Goal: Task Accomplishment & Management: Complete application form

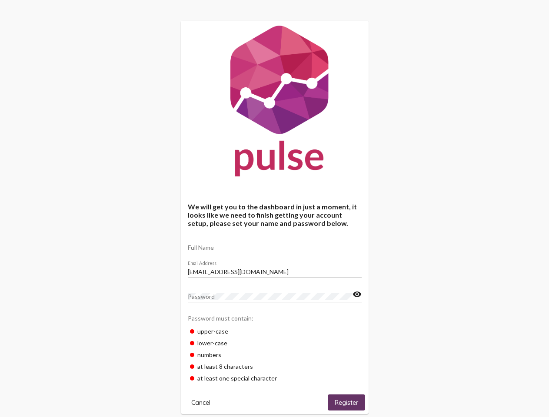
click at [275, 245] on input "Full Name" at bounding box center [275, 247] width 174 height 7
click at [275, 270] on input "[EMAIL_ADDRESS][DOMAIN_NAME]" at bounding box center [275, 272] width 174 height 7
click at [357, 295] on mat-icon "visibility" at bounding box center [357, 295] width 9 height 10
click at [201, 403] on span "Cancel" at bounding box center [200, 403] width 19 height 8
click at [347, 403] on span "Register" at bounding box center [346, 403] width 23 height 8
